Goal: Navigation & Orientation: Find specific page/section

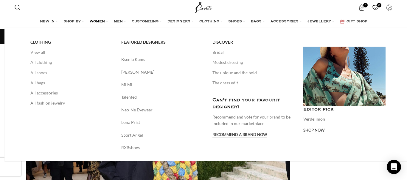
click at [98, 22] on span "WOMEN" at bounding box center [97, 21] width 15 height 5
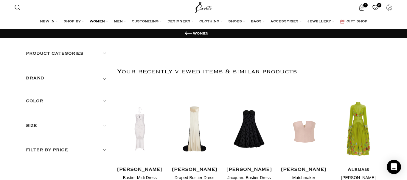
click at [30, 102] on h5 "Color" at bounding box center [67, 101] width 82 height 7
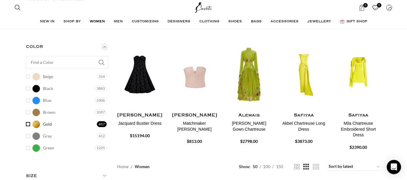
scroll to position [81, 0]
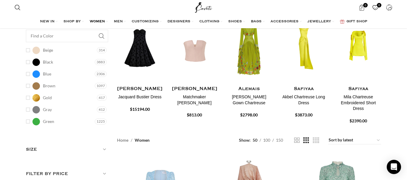
click at [125, 140] on link "Home" at bounding box center [122, 140] width 11 height 7
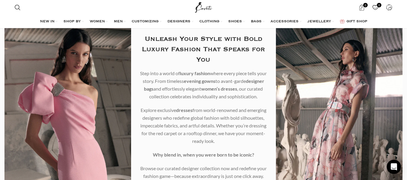
scroll to position [40, 0]
